Goal: Task Accomplishment & Management: Manage account settings

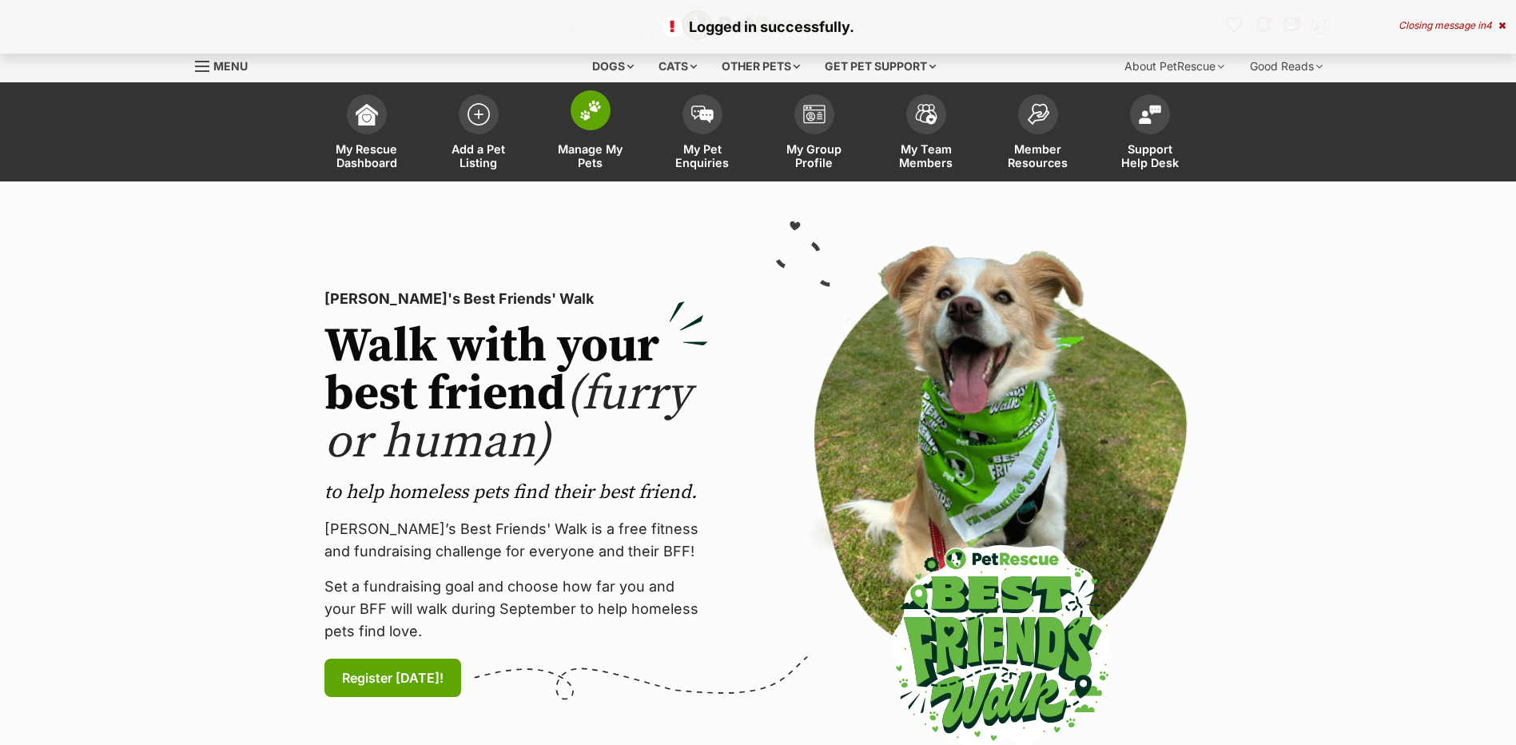
click at [578, 169] on span "Manage My Pets" at bounding box center [591, 155] width 72 height 27
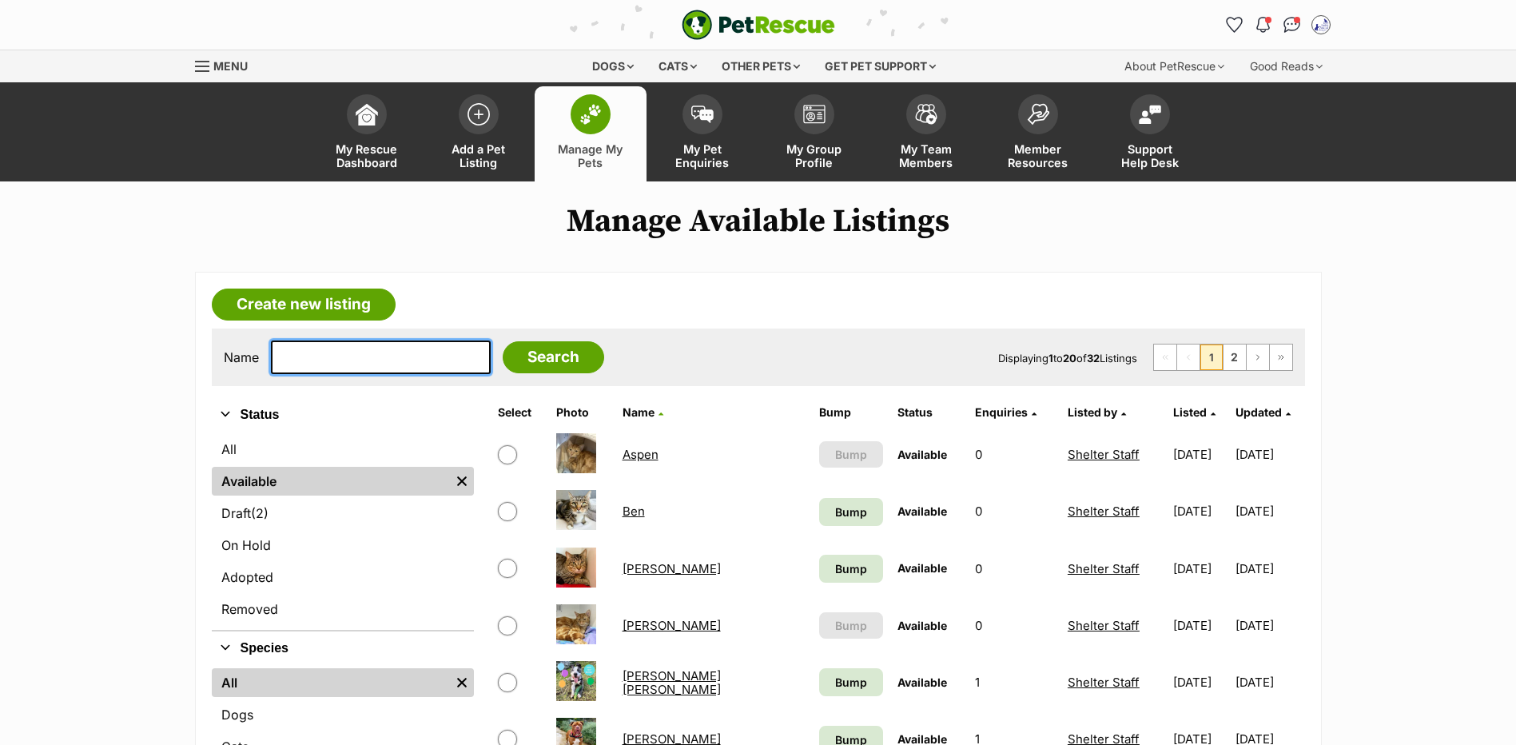
click at [384, 374] on input "text" at bounding box center [381, 357] width 220 height 34
type input "otter"
click at [503, 341] on input "Search" at bounding box center [553, 357] width 101 height 32
